Goal: Task Accomplishment & Management: Manage account settings

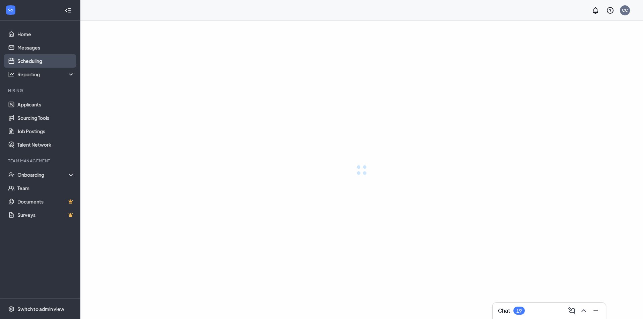
click at [54, 55] on link "Scheduling" at bounding box center [45, 60] width 57 height 13
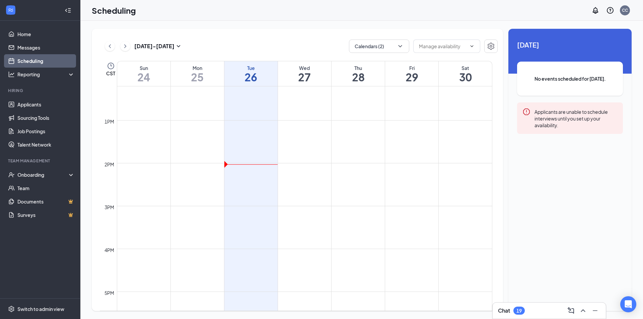
scroll to position [530, 0]
click at [360, 52] on button "Calendars (2)" at bounding box center [379, 46] width 60 height 13
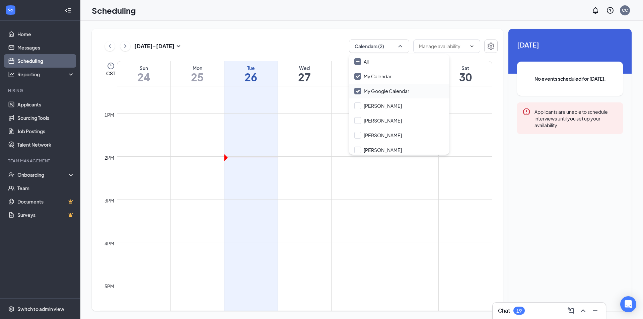
click at [356, 94] on div "My Google Calendar" at bounding box center [399, 91] width 100 height 15
checkbox input "false"
click at [356, 101] on div "[PERSON_NAME]" at bounding box center [399, 105] width 100 height 15
checkbox input "true"
click at [357, 92] on input "My Google Calendar" at bounding box center [381, 91] width 55 height 7
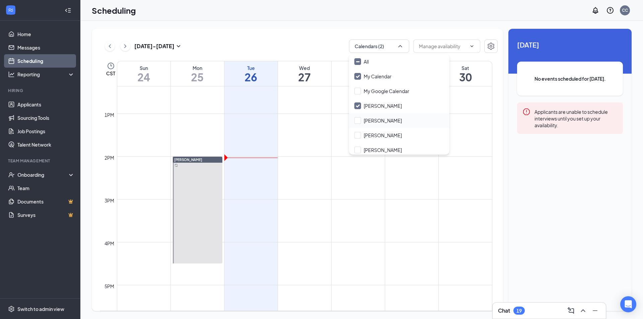
checkbox input "true"
click at [366, 120] on input "[PERSON_NAME]" at bounding box center [378, 120] width 48 height 7
checkbox input "true"
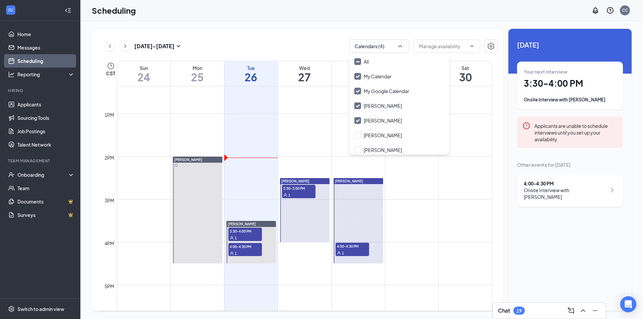
click at [268, 139] on td at bounding box center [304, 140] width 375 height 11
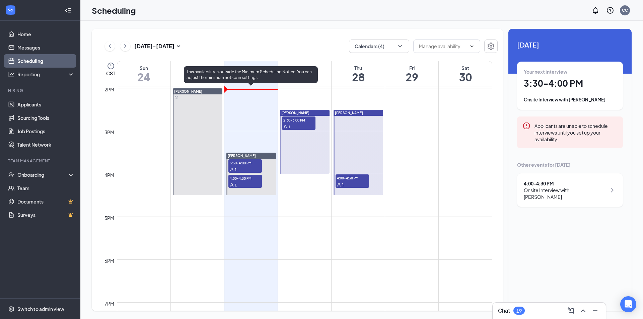
scroll to position [597, 0]
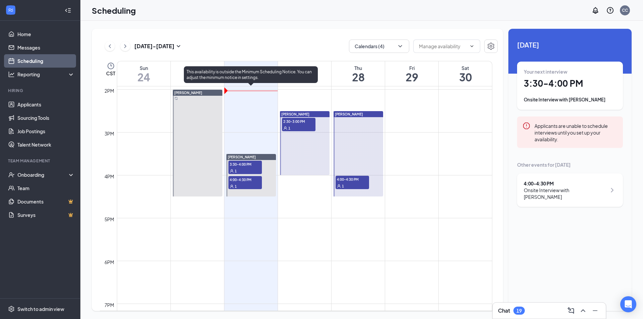
click at [249, 164] on span "3:30-4:00 PM" at bounding box center [244, 164] width 33 height 7
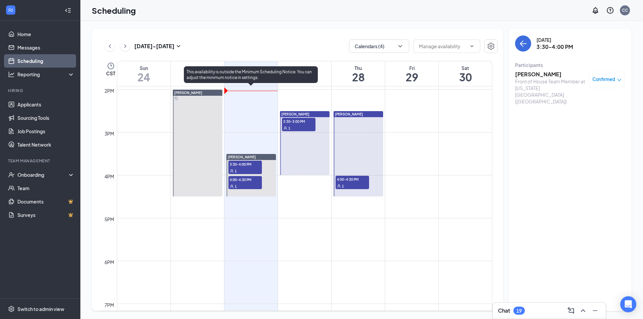
click at [247, 180] on span "4:00-4:30 PM" at bounding box center [244, 179] width 33 height 7
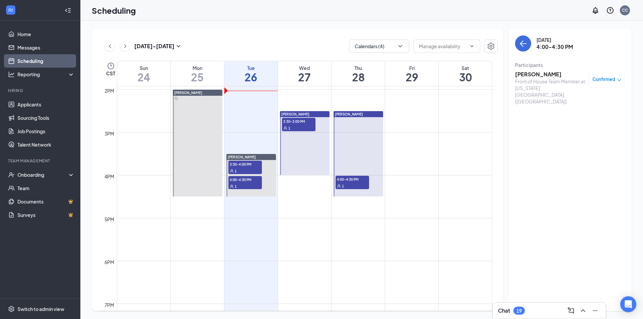
click at [523, 74] on h3 "[PERSON_NAME]" at bounding box center [550, 74] width 70 height 7
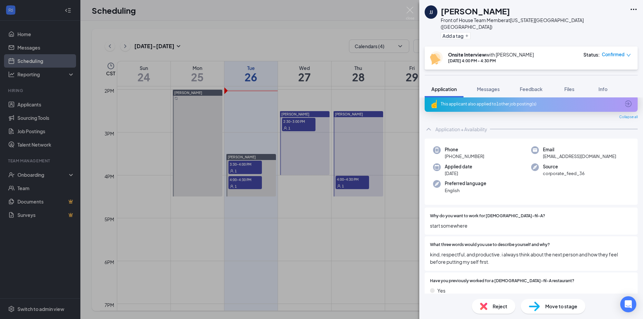
scroll to position [4, 0]
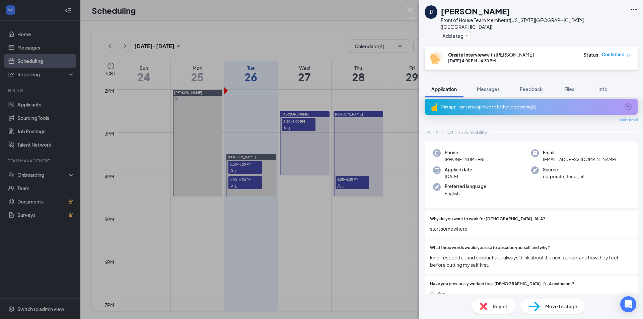
click at [349, 82] on div "[PERSON_NAME] [PERSON_NAME] Front of House Team Member at [US_STATE][GEOGRAPHIC…" at bounding box center [321, 159] width 643 height 319
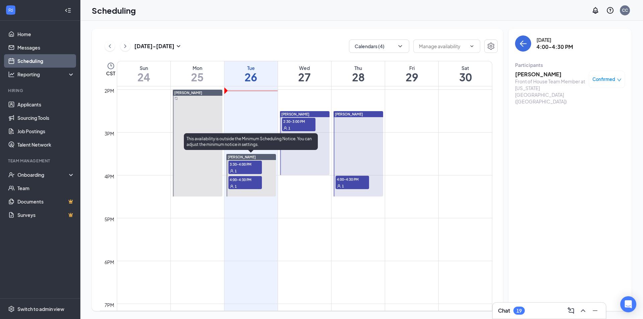
click at [237, 169] on div "1" at bounding box center [244, 170] width 33 height 7
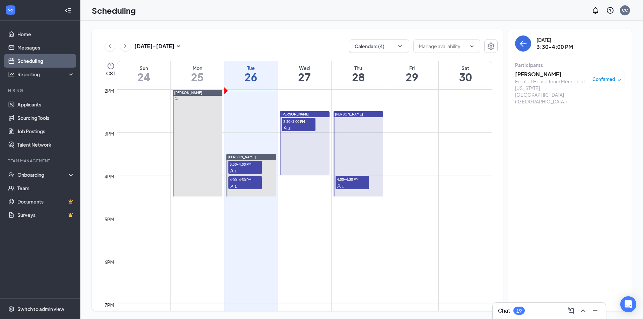
click at [546, 74] on h3 "[PERSON_NAME]" at bounding box center [550, 74] width 70 height 7
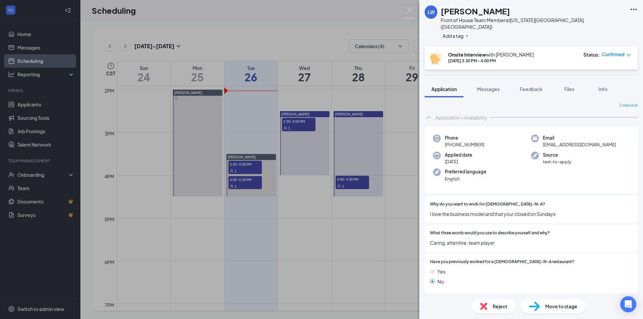
drag, startPoint x: 486, startPoint y: 138, endPoint x: 442, endPoint y: 126, distance: 45.7
click at [442, 127] on div "Phone [PHONE_NUMBER] Email [EMAIL_ADDRESS][DOMAIN_NAME] Applied date [DATE] Sou…" at bounding box center [531, 160] width 213 height 67
drag, startPoint x: 442, startPoint y: 126, endPoint x: 581, endPoint y: 159, distance: 143.5
click at [581, 159] on div "Phone [PHONE_NUMBER] Email [EMAIL_ADDRESS][DOMAIN_NAME] Applied date [DATE] Sou…" at bounding box center [531, 160] width 213 height 67
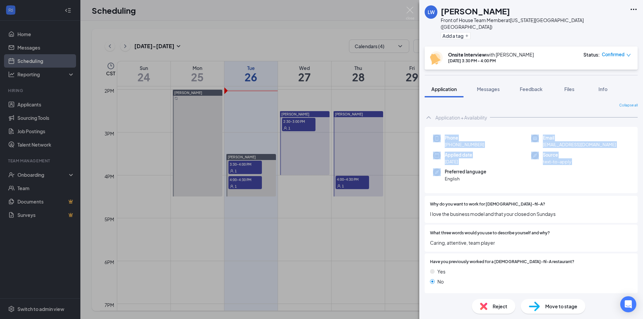
click at [581, 159] on div "Phone [PHONE_NUMBER] Email [EMAIL_ADDRESS][DOMAIN_NAME] Applied date [DATE] Sou…" at bounding box center [531, 160] width 213 height 67
drag, startPoint x: 581, startPoint y: 159, endPoint x: 450, endPoint y: 127, distance: 135.5
click at [450, 127] on div "Phone [PHONE_NUMBER] Email [EMAIL_ADDRESS][DOMAIN_NAME] Applied date [DATE] Sou…" at bounding box center [531, 160] width 213 height 67
drag, startPoint x: 450, startPoint y: 127, endPoint x: 506, endPoint y: 166, distance: 68.6
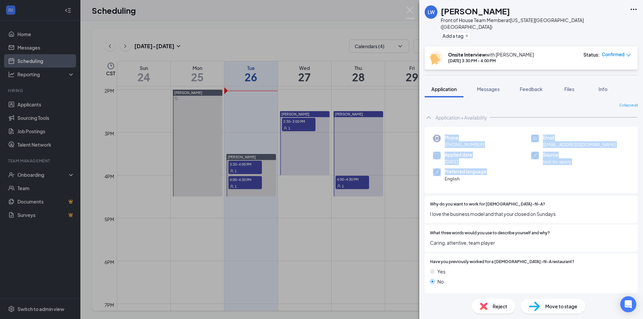
click at [506, 166] on div "Phone [PHONE_NUMBER] Email [EMAIL_ADDRESS][DOMAIN_NAME] Applied date [DATE] Sou…" at bounding box center [531, 160] width 213 height 67
click at [506, 168] on div "Preferred language English" at bounding box center [482, 175] width 98 height 14
drag, startPoint x: 506, startPoint y: 166, endPoint x: 457, endPoint y: 125, distance: 63.7
click at [457, 127] on div "Phone [PHONE_NUMBER] Email [EMAIL_ADDRESS][DOMAIN_NAME] Applied date [DATE] Sou…" at bounding box center [531, 160] width 213 height 67
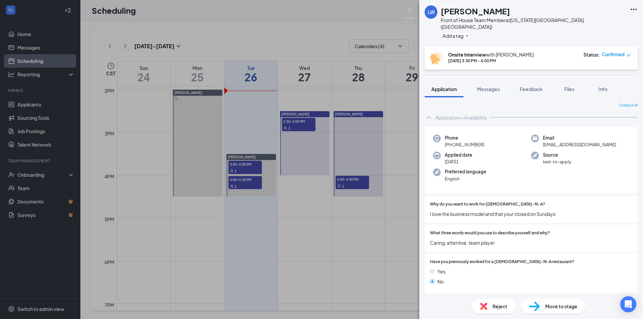
click at [296, 112] on div "[PERSON_NAME] Front of House Team Member at [US_STATE][GEOGRAPHIC_DATA] ([GEOGR…" at bounding box center [321, 159] width 643 height 319
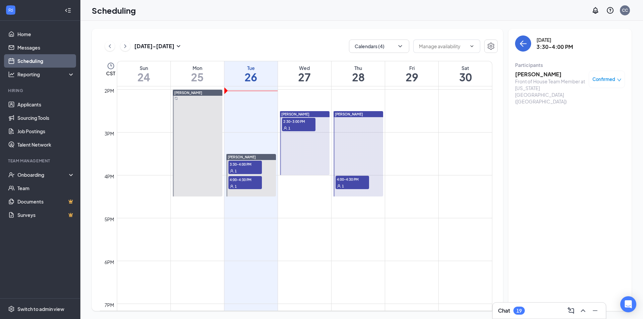
click at [301, 124] on span "2:30-3:00 PM" at bounding box center [298, 121] width 33 height 7
click at [302, 124] on span "2:30-3:00 PM" at bounding box center [298, 121] width 33 height 7
drag, startPoint x: 531, startPoint y: 66, endPoint x: 531, endPoint y: 72, distance: 5.7
click at [531, 66] on div "Participants" at bounding box center [570, 65] width 110 height 7
click at [530, 73] on h3 "[PERSON_NAME]" at bounding box center [550, 74] width 70 height 7
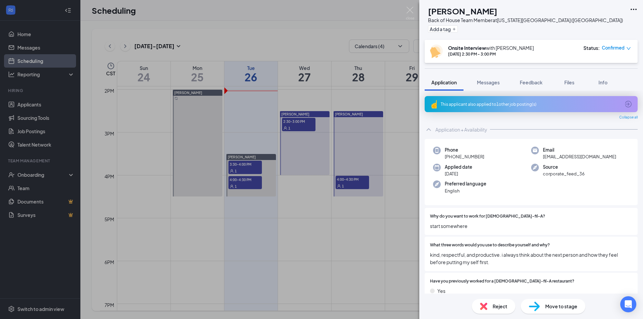
click at [295, 147] on div "[PERSON_NAME] jarmarlio [PERSON_NAME] Back of House Team Member at [US_STATE][G…" at bounding box center [321, 159] width 643 height 319
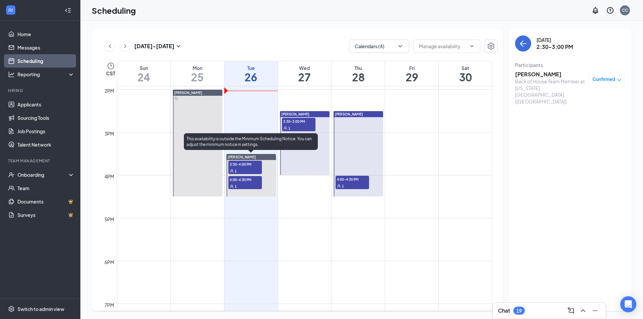
click at [254, 186] on div "1" at bounding box center [244, 186] width 33 height 7
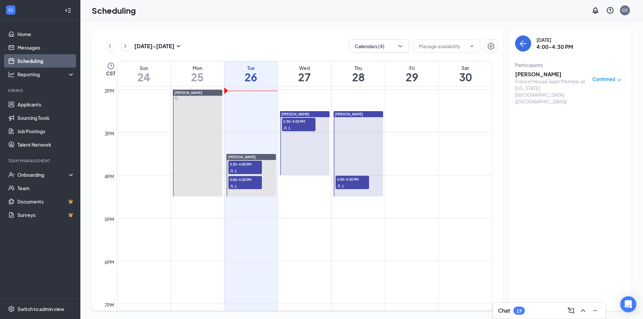
click at [520, 72] on h3 "[PERSON_NAME]" at bounding box center [550, 74] width 70 height 7
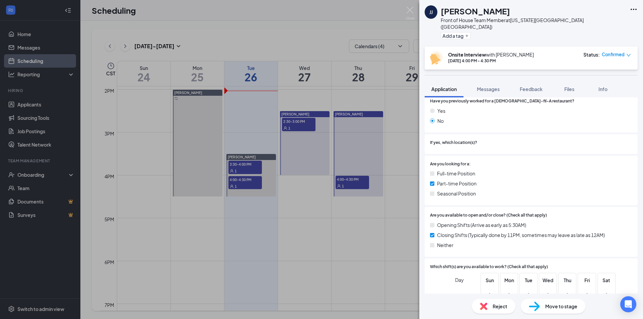
scroll to position [301, 0]
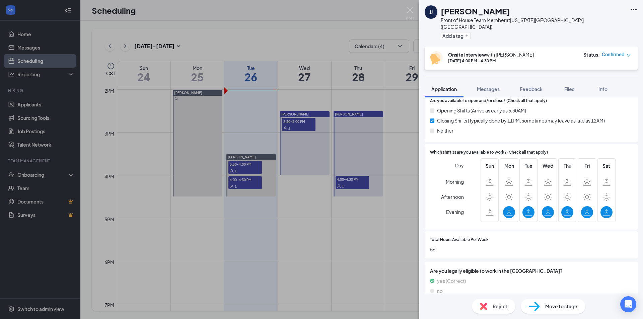
drag, startPoint x: 355, startPoint y: 161, endPoint x: 317, endPoint y: 129, distance: 49.4
click at [355, 161] on div "[PERSON_NAME] [PERSON_NAME] Front of House Team Member at [US_STATE][GEOGRAPHIC…" at bounding box center [321, 159] width 643 height 319
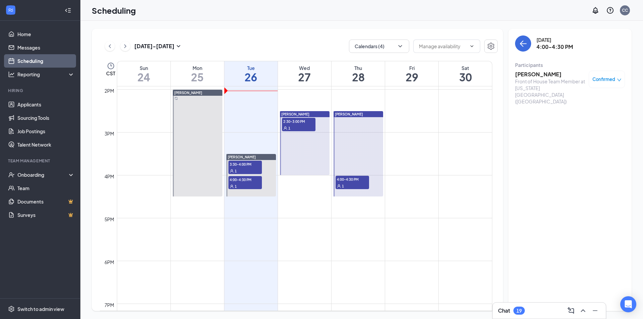
click at [292, 122] on span "2:30-3:00 PM" at bounding box center [298, 121] width 33 height 7
click at [528, 75] on h3 "[PERSON_NAME]" at bounding box center [550, 74] width 70 height 7
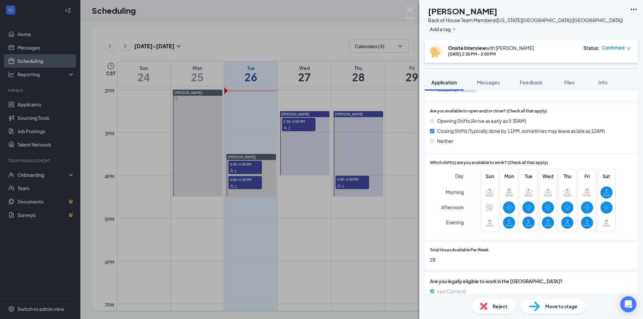
scroll to position [303, 0]
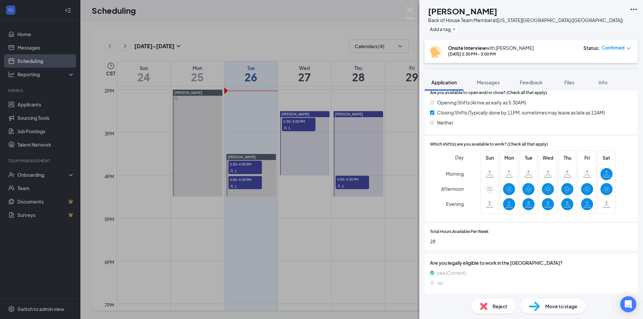
click at [330, 173] on div "[PERSON_NAME] jarmarlio [PERSON_NAME] Back of House Team Member at [US_STATE][G…" at bounding box center [321, 159] width 643 height 319
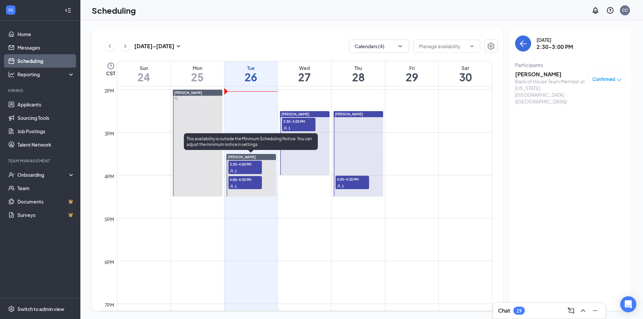
click at [230, 179] on span "4:00-4:30 PM" at bounding box center [244, 179] width 33 height 7
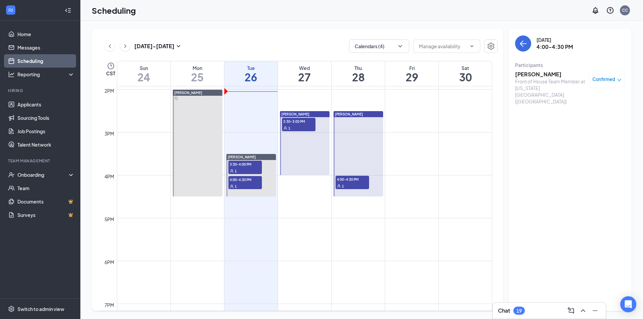
click at [532, 74] on h3 "[PERSON_NAME]" at bounding box center [550, 74] width 70 height 7
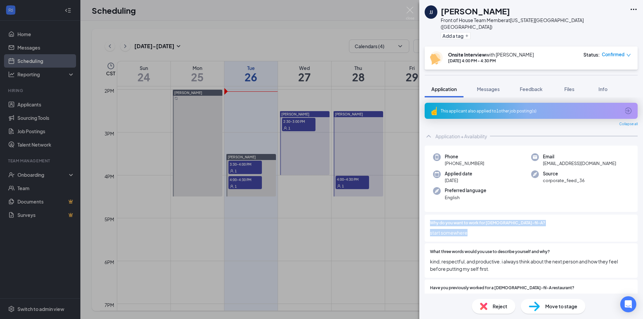
drag, startPoint x: 477, startPoint y: 226, endPoint x: 430, endPoint y: 212, distance: 48.9
click at [430, 215] on div "Why do you want to work for [DEMOGRAPHIC_DATA]-fil-A? start somewhere" at bounding box center [531, 228] width 213 height 27
click at [391, 180] on div "[PERSON_NAME] [PERSON_NAME] Front of House Team Member at [US_STATE][GEOGRAPHIC…" at bounding box center [321, 159] width 643 height 319
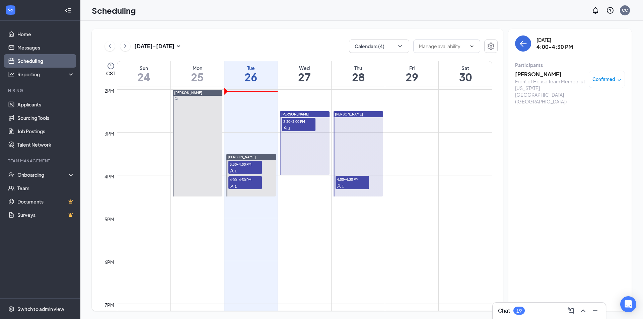
click at [285, 120] on span "2:30-3:00 PM" at bounding box center [298, 121] width 33 height 7
click at [535, 71] on h3 "[PERSON_NAME]" at bounding box center [550, 74] width 70 height 7
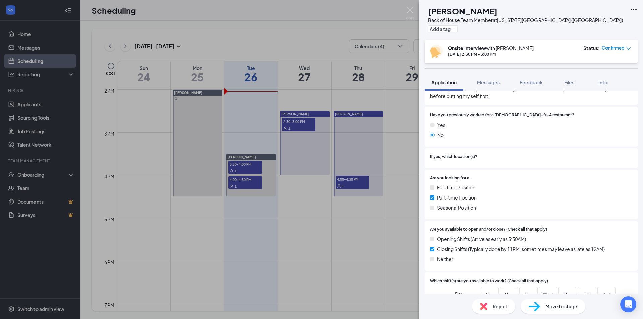
scroll to position [167, 0]
click at [371, 209] on div "[PERSON_NAME] jarmarlio [PERSON_NAME] Back of House Team Member at [US_STATE][G…" at bounding box center [321, 159] width 643 height 319
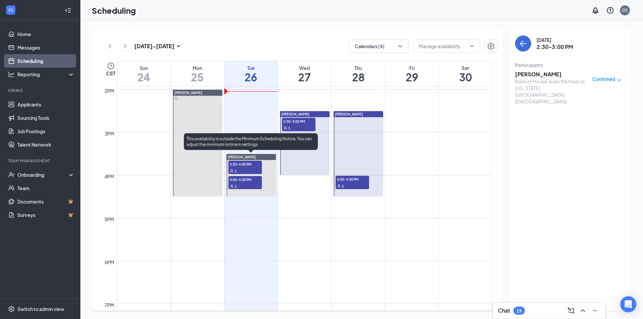
click at [249, 164] on span "3:30-4:00 PM" at bounding box center [244, 164] width 33 height 7
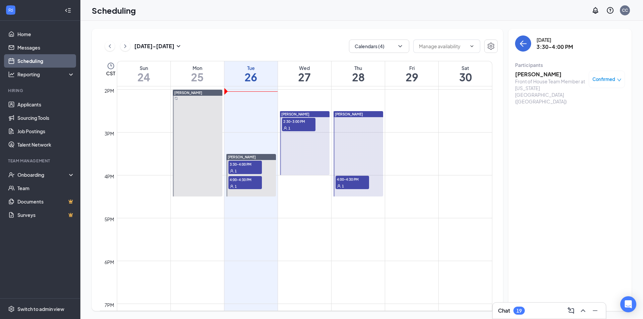
click at [517, 74] on h3 "[PERSON_NAME]" at bounding box center [550, 74] width 70 height 7
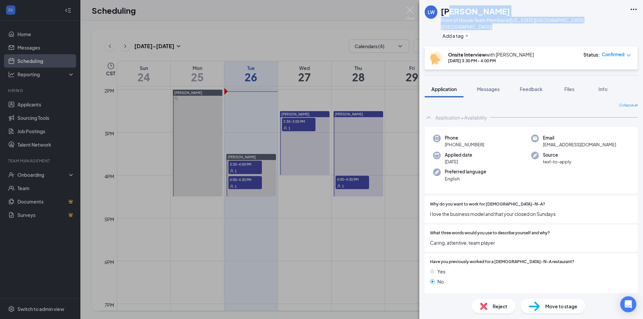
drag, startPoint x: 566, startPoint y: 24, endPoint x: 449, endPoint y: 13, distance: 117.4
click at [449, 13] on div "[PERSON_NAME] Front of House Team Member at [US_STATE][GEOGRAPHIC_DATA] ([GEOGR…" at bounding box center [531, 23] width 224 height 47
click at [449, 13] on h1 "[PERSON_NAME]" at bounding box center [475, 10] width 69 height 11
drag, startPoint x: 442, startPoint y: 11, endPoint x: 564, endPoint y: 18, distance: 122.0
click at [564, 18] on div "[PERSON_NAME] Front of House Team Member at [US_STATE][GEOGRAPHIC_DATA] ([GEOGR…" at bounding box center [531, 23] width 224 height 47
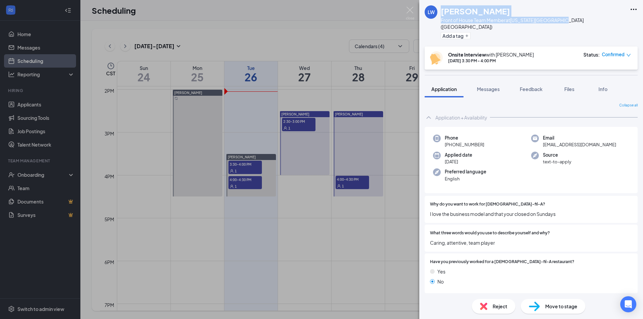
click at [564, 18] on div "[PERSON_NAME] Front of House Team Member at [US_STATE][GEOGRAPHIC_DATA] ([GEOGR…" at bounding box center [531, 23] width 224 height 47
drag, startPoint x: 564, startPoint y: 18, endPoint x: 465, endPoint y: 9, distance: 98.8
click at [465, 9] on div "[PERSON_NAME] Front of House Team Member at [US_STATE][GEOGRAPHIC_DATA] ([GEOGR…" at bounding box center [531, 23] width 224 height 47
click at [463, 9] on h1 "[PERSON_NAME]" at bounding box center [475, 10] width 69 height 11
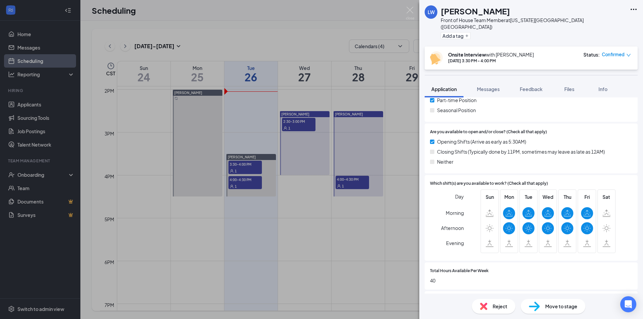
scroll to position [234, 0]
